Goal: Task Accomplishment & Management: Manage account settings

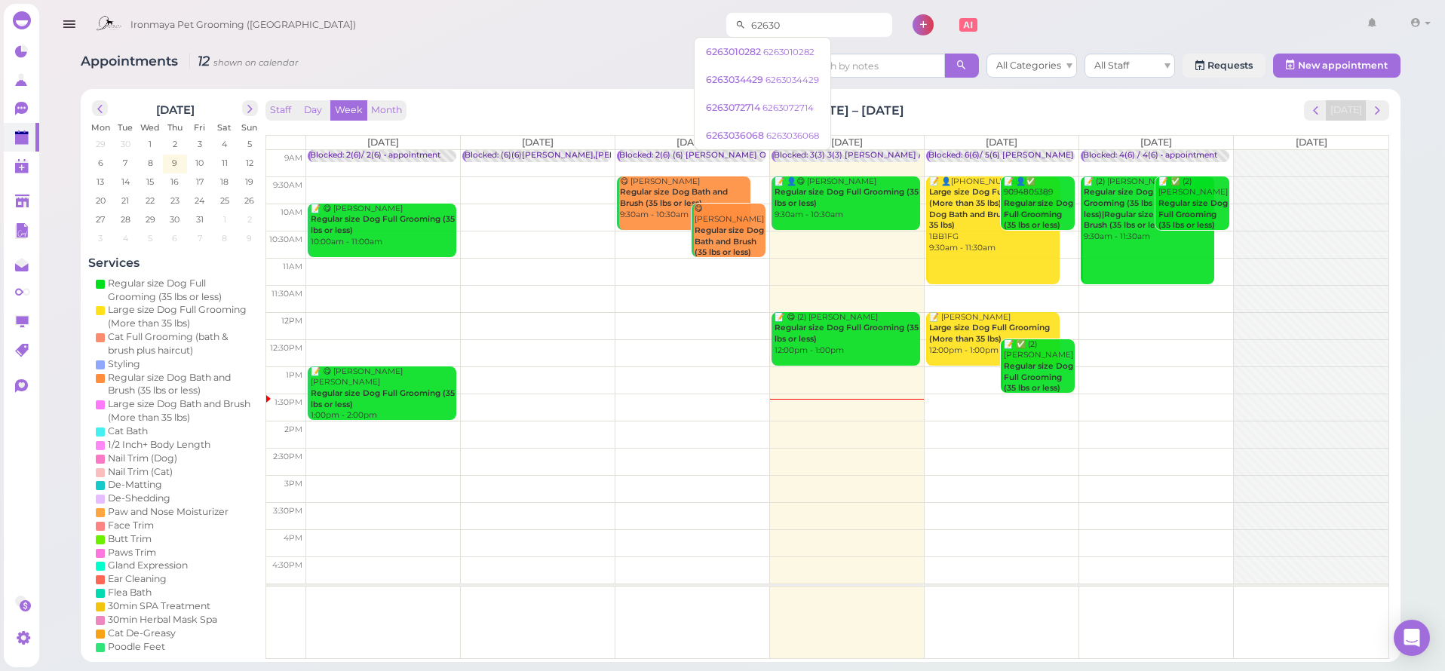
click at [776, 22] on input "62630" at bounding box center [819, 25] width 146 height 24
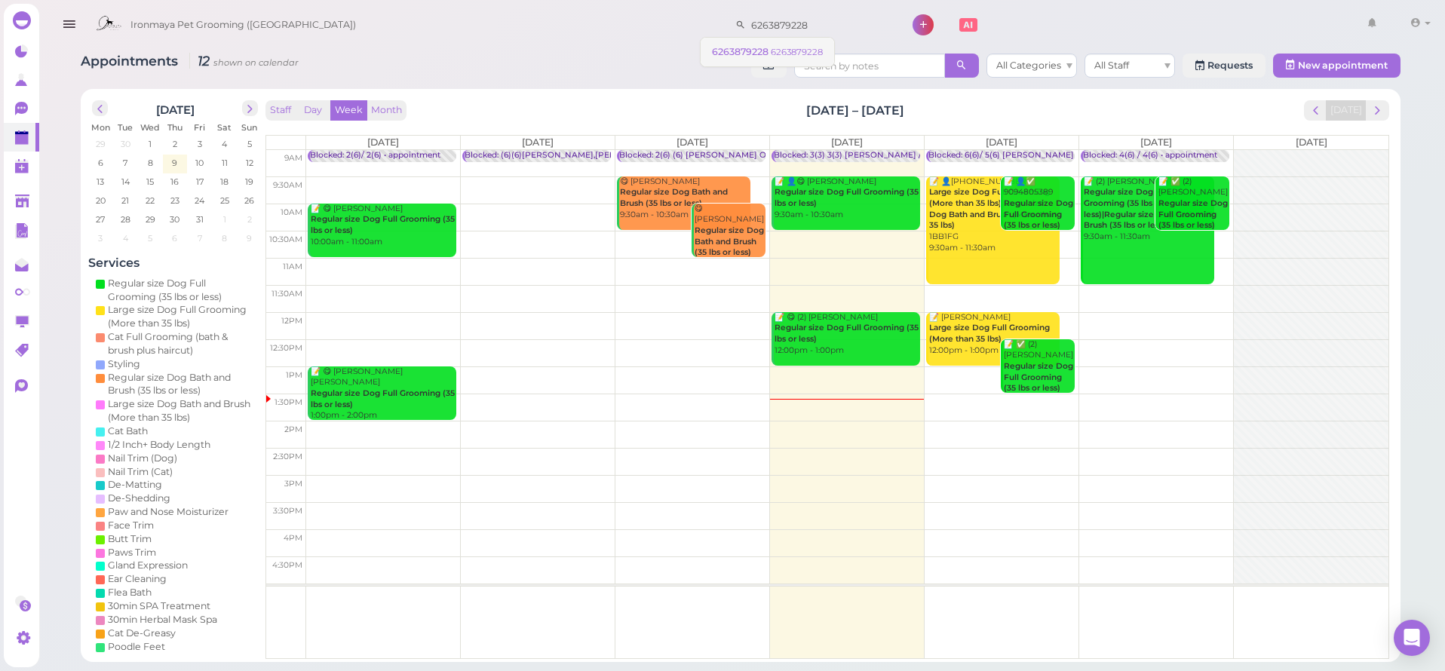
click at [771, 53] on small "6263879228" at bounding box center [797, 52] width 52 height 11
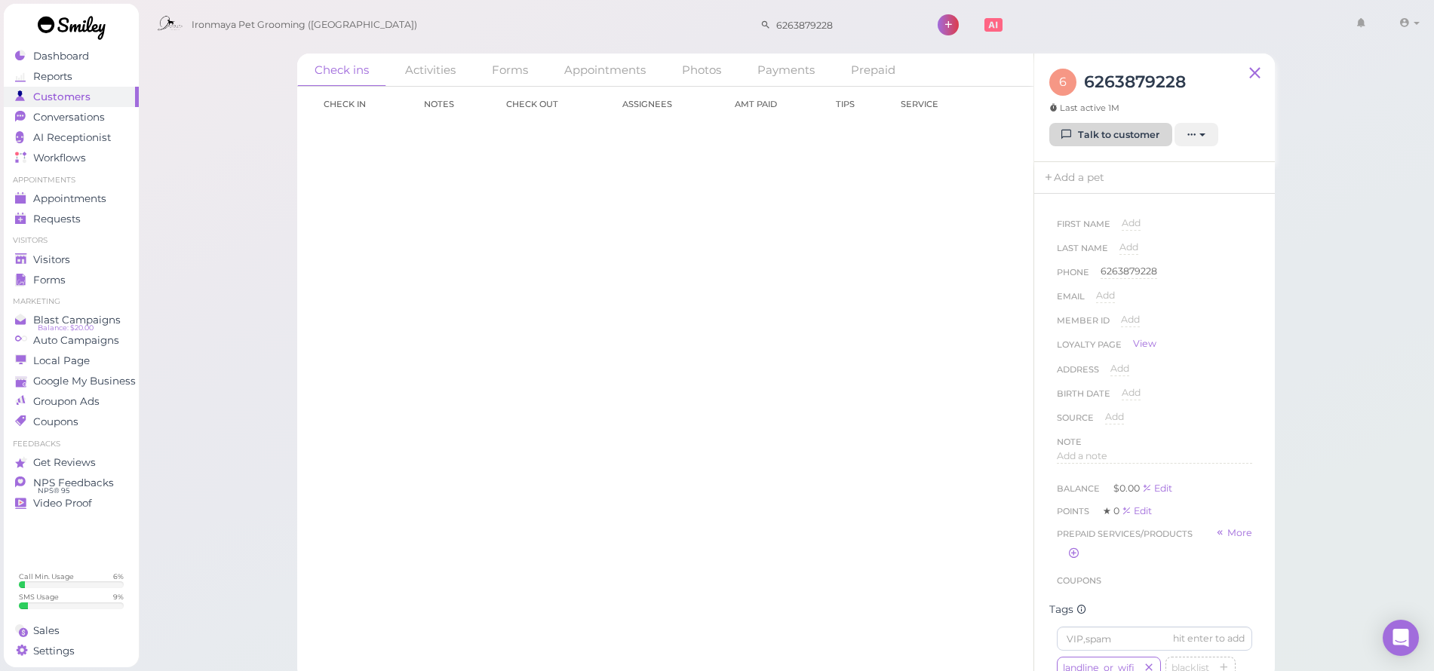
click at [1114, 134] on link "Talk to customer" at bounding box center [1110, 135] width 123 height 24
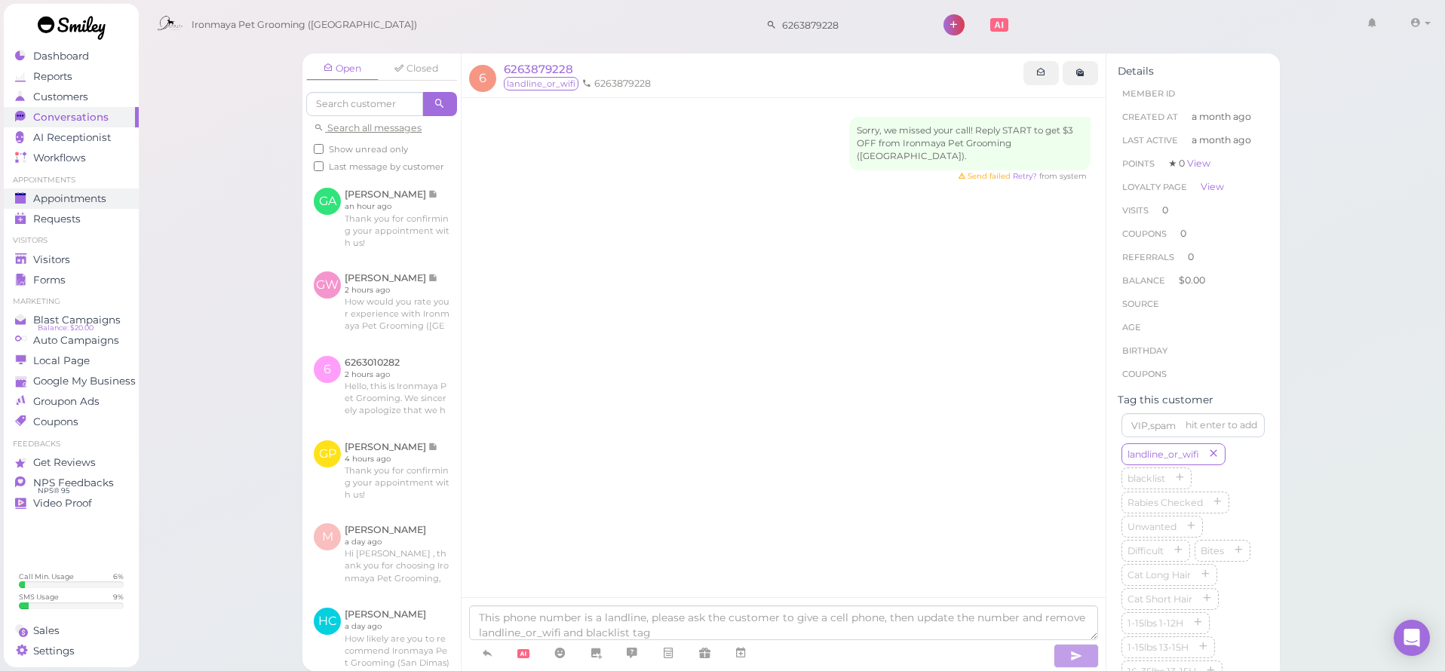
click at [61, 198] on span "Appointments" at bounding box center [69, 198] width 73 height 13
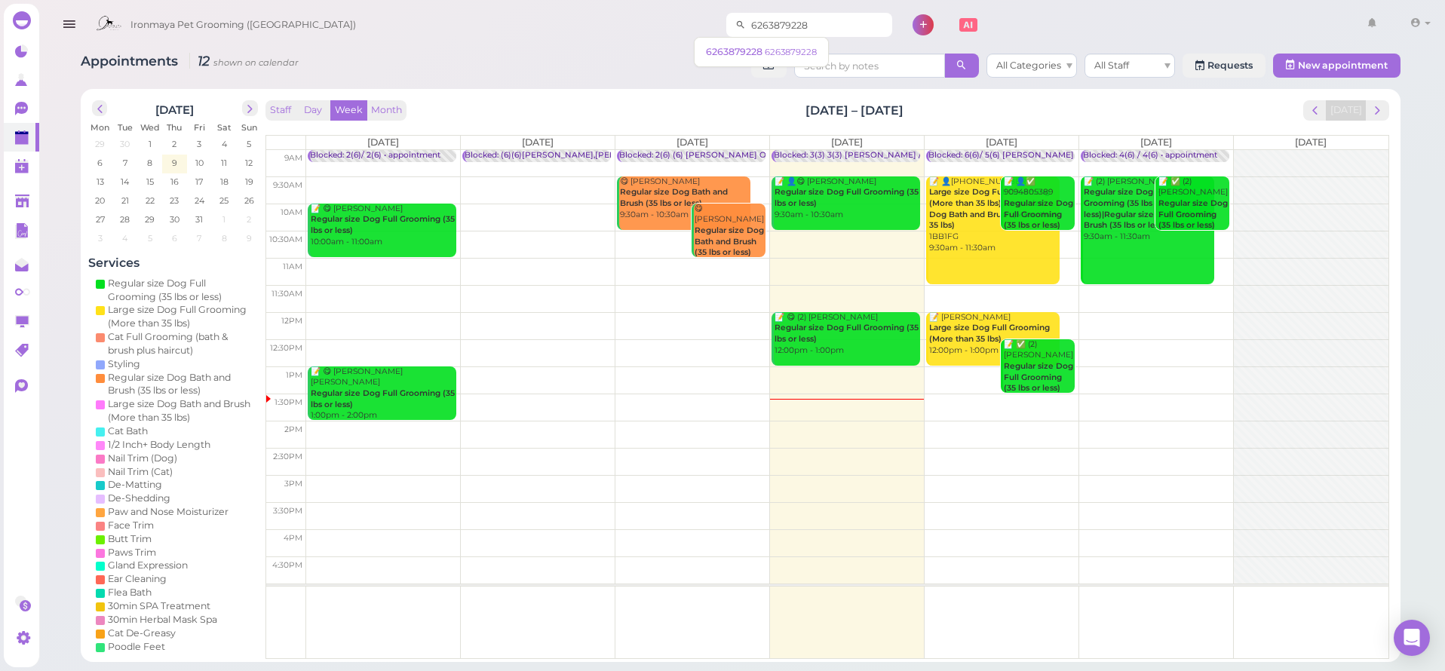
drag, startPoint x: 810, startPoint y: 28, endPoint x: 714, endPoint y: 17, distance: 96.5
click at [726, 17] on div "6263879228" at bounding box center [809, 25] width 166 height 24
type input "626646"
click at [821, 52] on small "6266464976" at bounding box center [835, 52] width 54 height 11
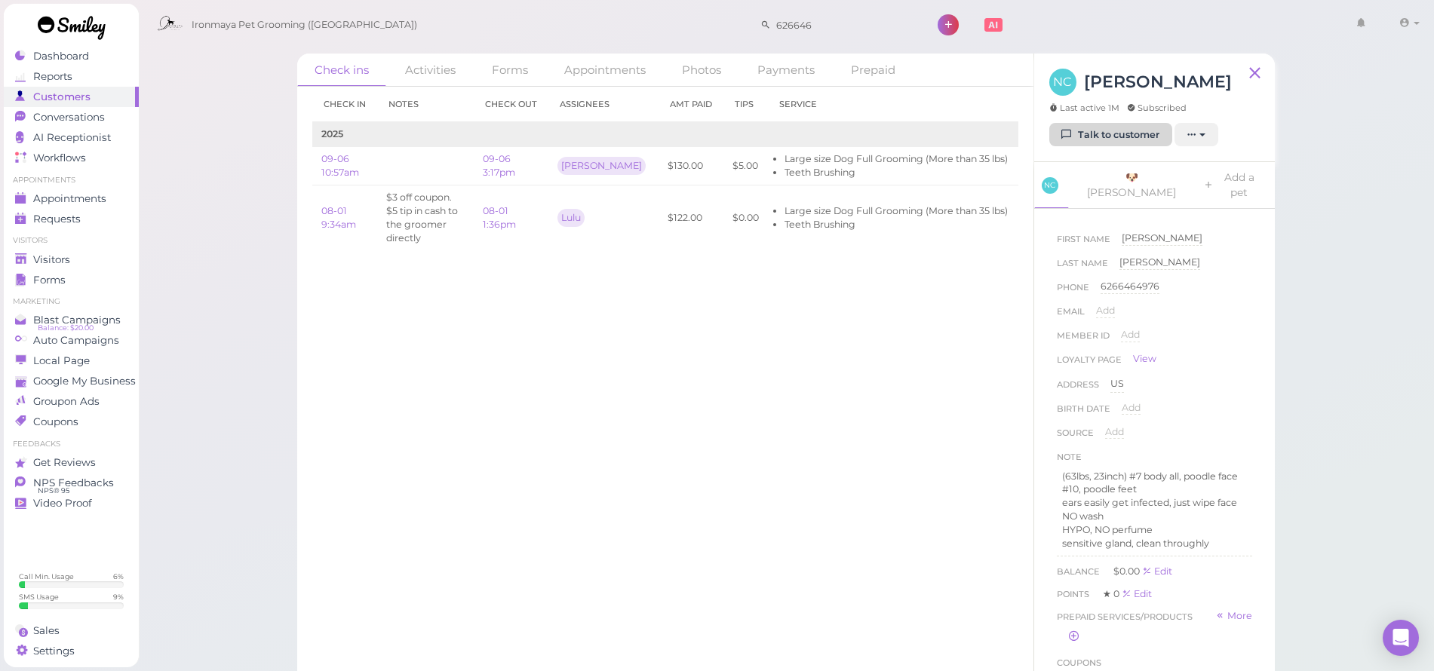
click at [1104, 135] on link "Talk to customer" at bounding box center [1110, 135] width 123 height 24
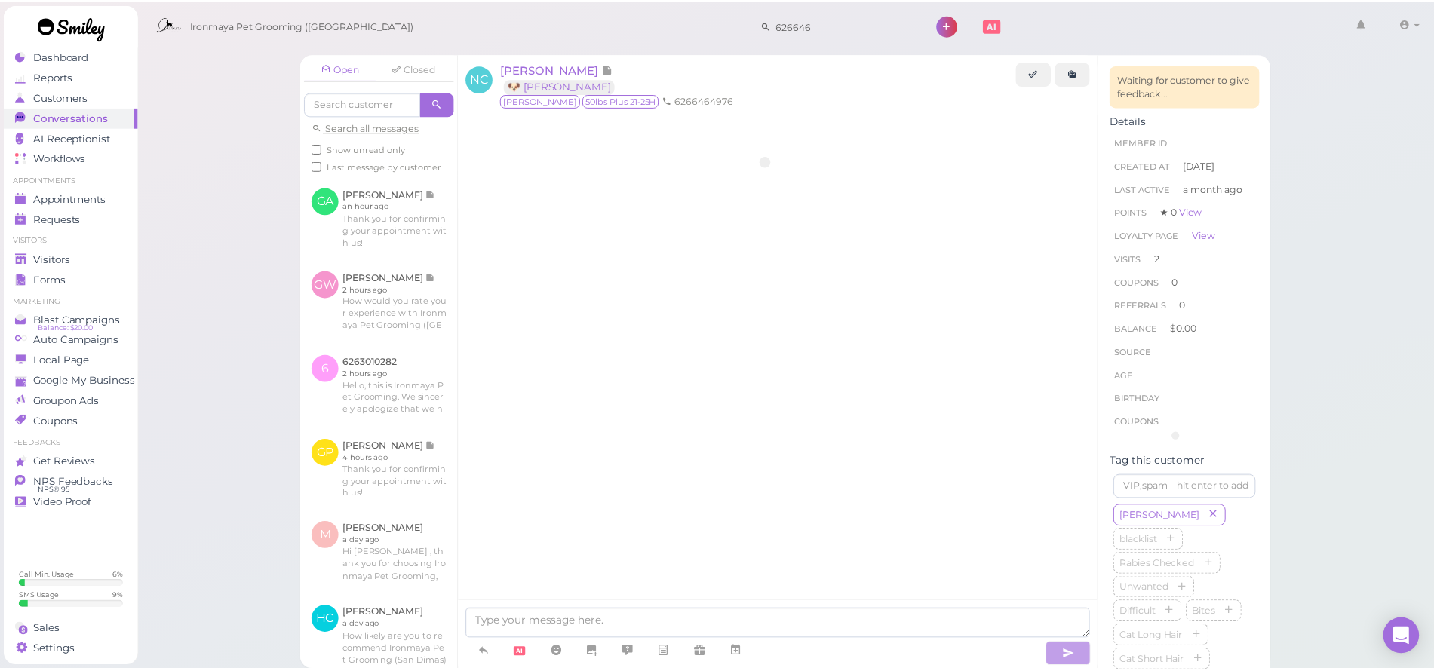
scroll to position [877, 0]
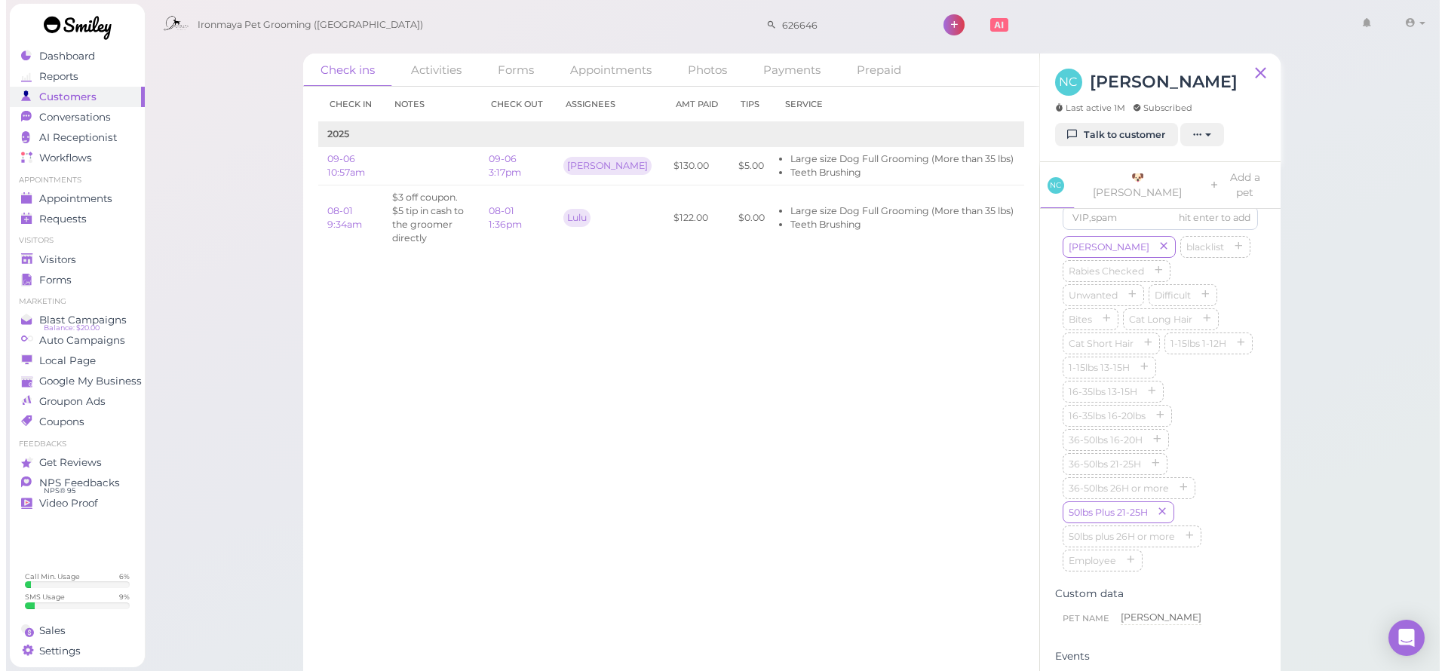
scroll to position [502, 0]
click at [505, 161] on link "09-06 3:17pm" at bounding box center [499, 165] width 32 height 25
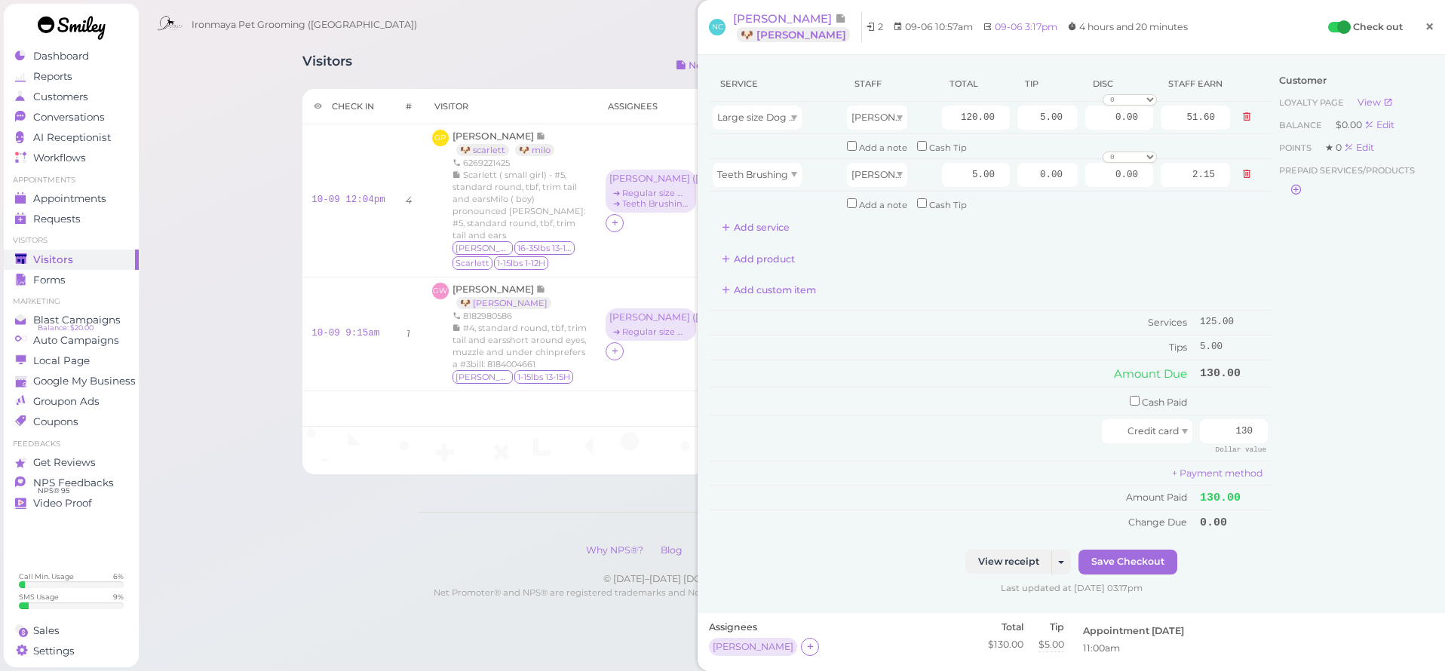
click at [1429, 23] on link "×" at bounding box center [1430, 27] width 28 height 35
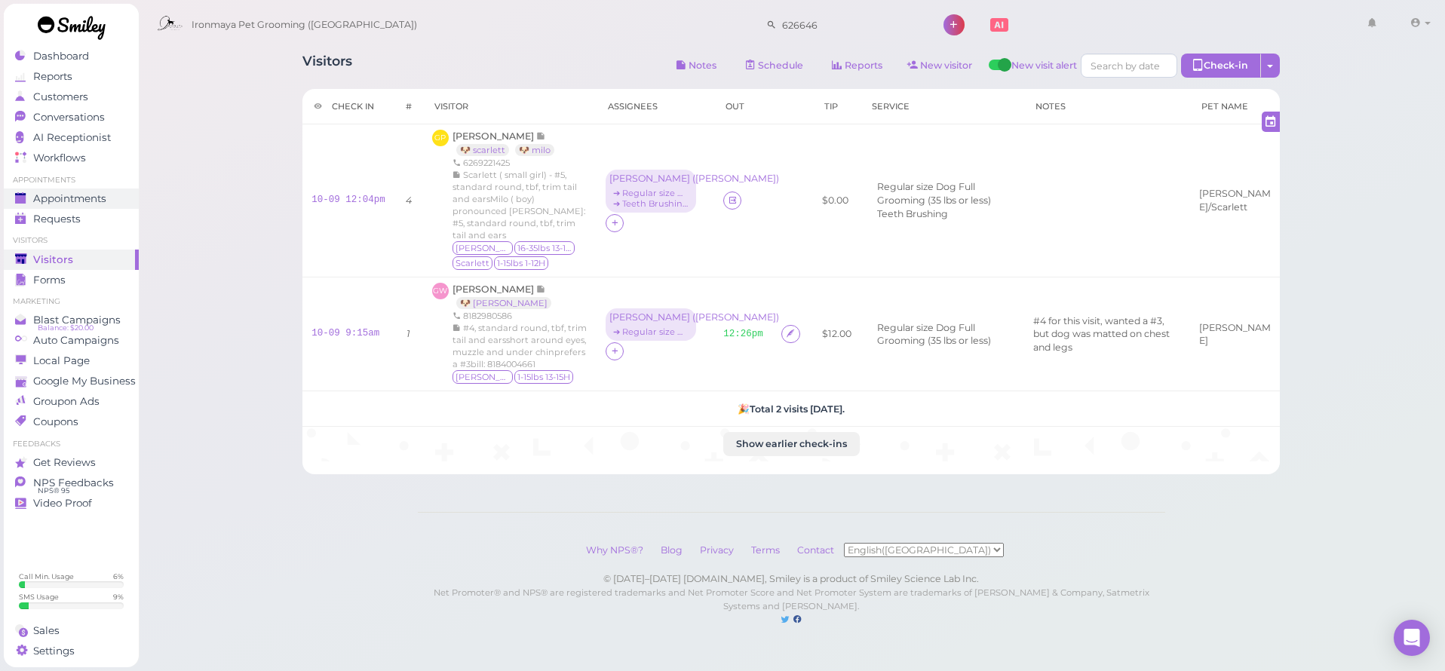
click at [84, 196] on span "Appointments" at bounding box center [69, 198] width 73 height 13
